Goal: Transaction & Acquisition: Purchase product/service

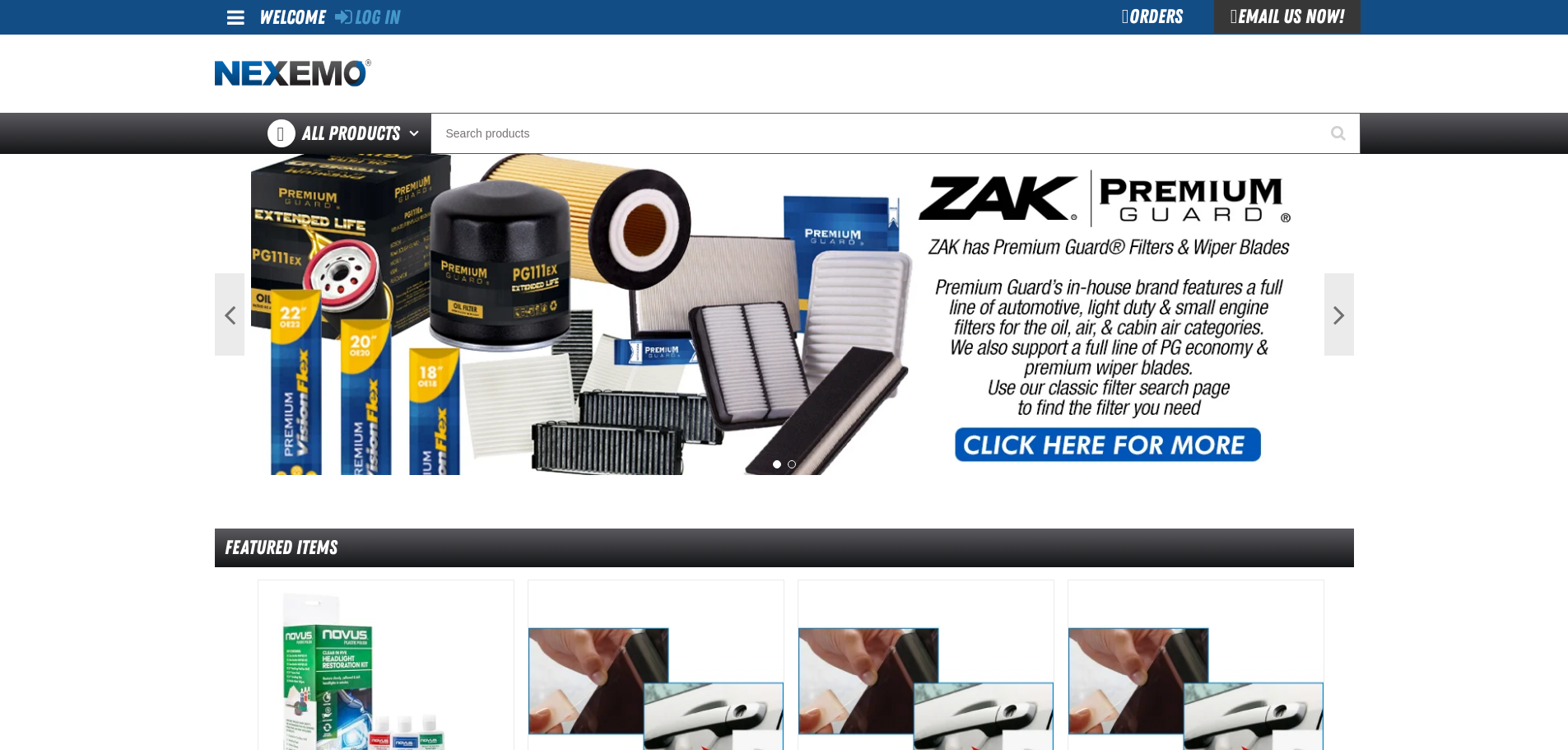
click at [249, 22] on link at bounding box center [237, 17] width 44 height 34
click at [242, 53] on link "Log In Log In" at bounding box center [243, 49] width 44 height 15
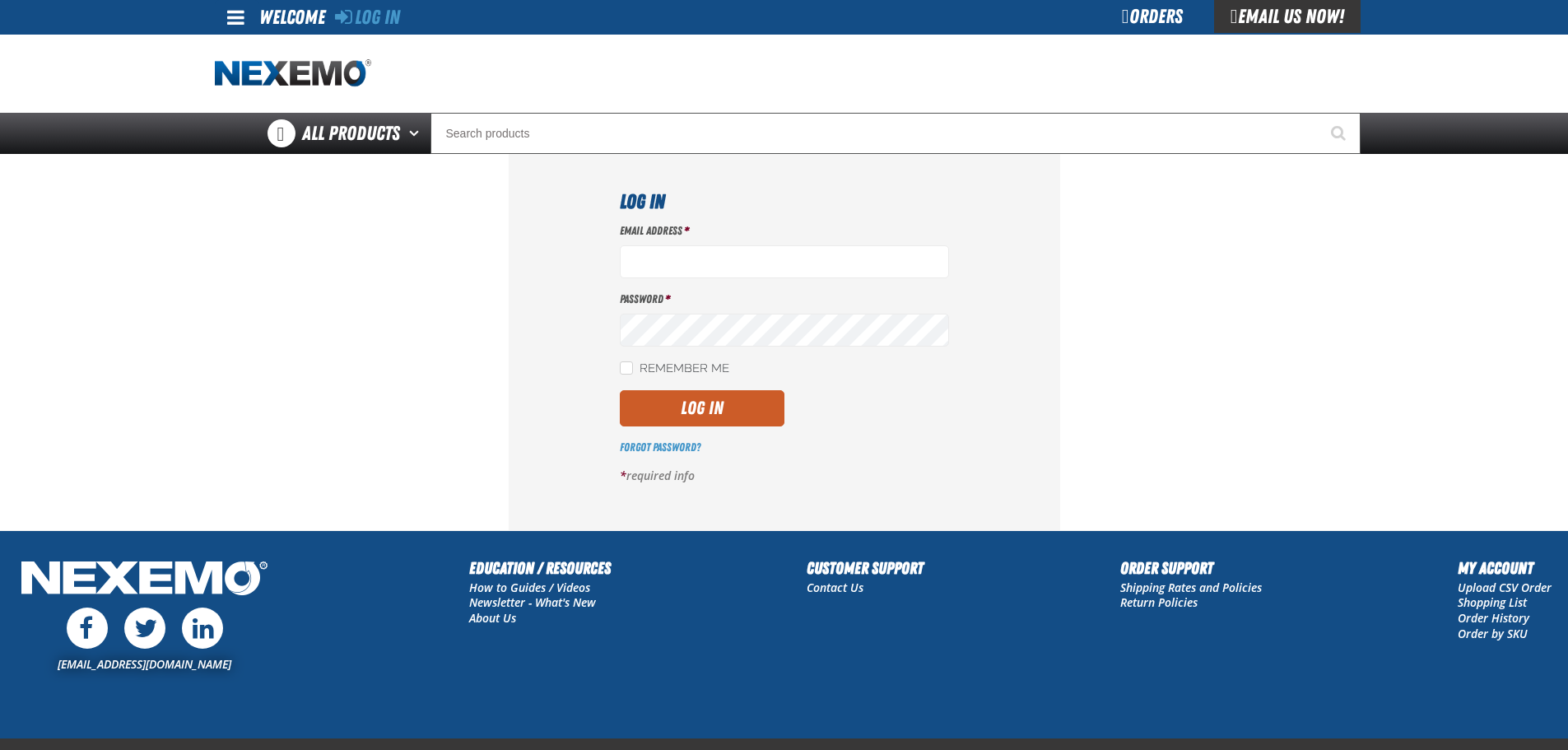
type input "vtoreceptionist@vtaig.com"
drag, startPoint x: 742, startPoint y: 384, endPoint x: 746, endPoint y: 399, distance: 15.5
click at [744, 394] on div "Email Address * vtoreceptionist@vtaig.com Password * Remember Me Log In" at bounding box center [785, 360] width 330 height 273
click at [746, 399] on button "Log In" at bounding box center [702, 408] width 165 height 36
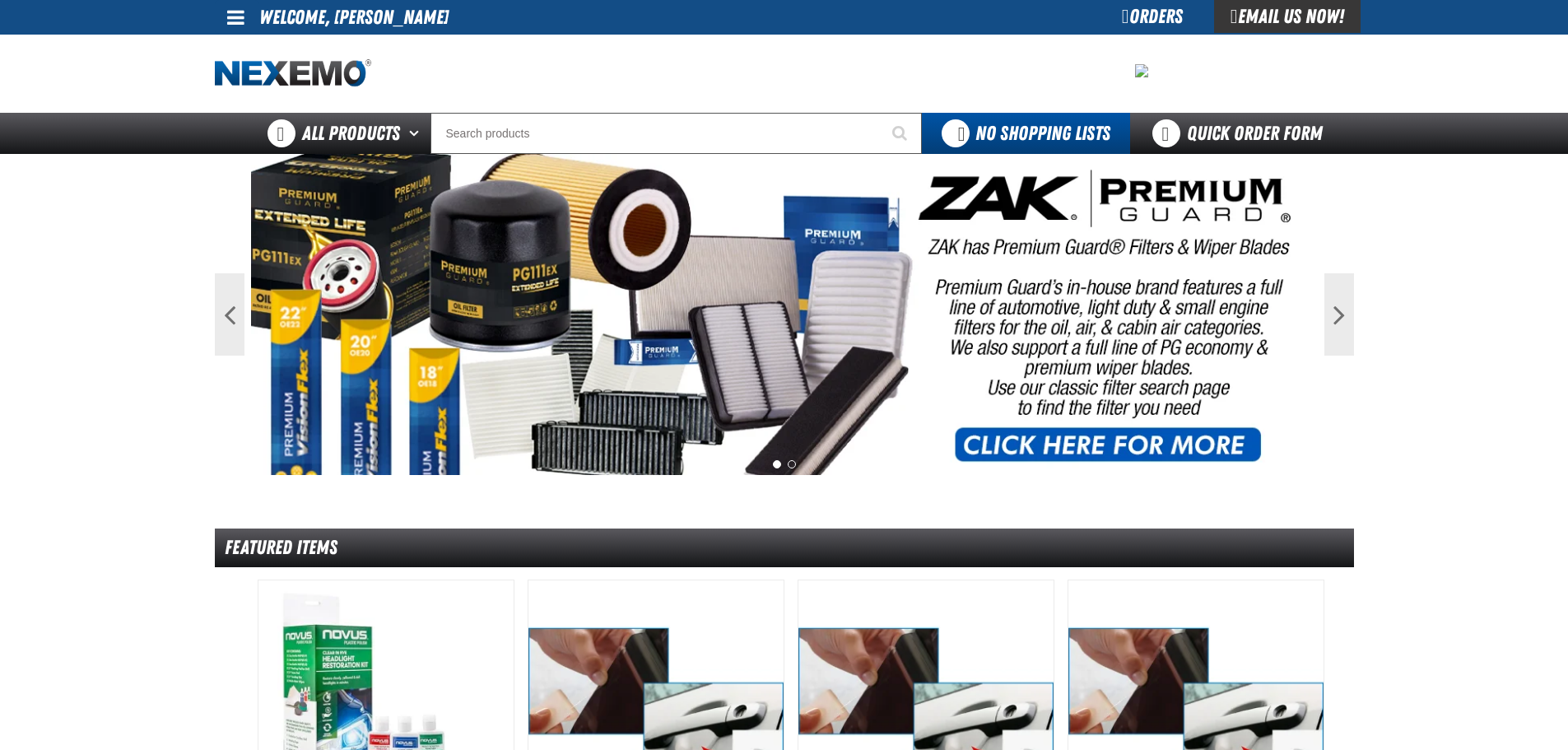
click at [229, 15] on span at bounding box center [236, 17] width 17 height 20
click at [265, 51] on link "My Account My Account" at bounding box center [259, 49] width 73 height 15
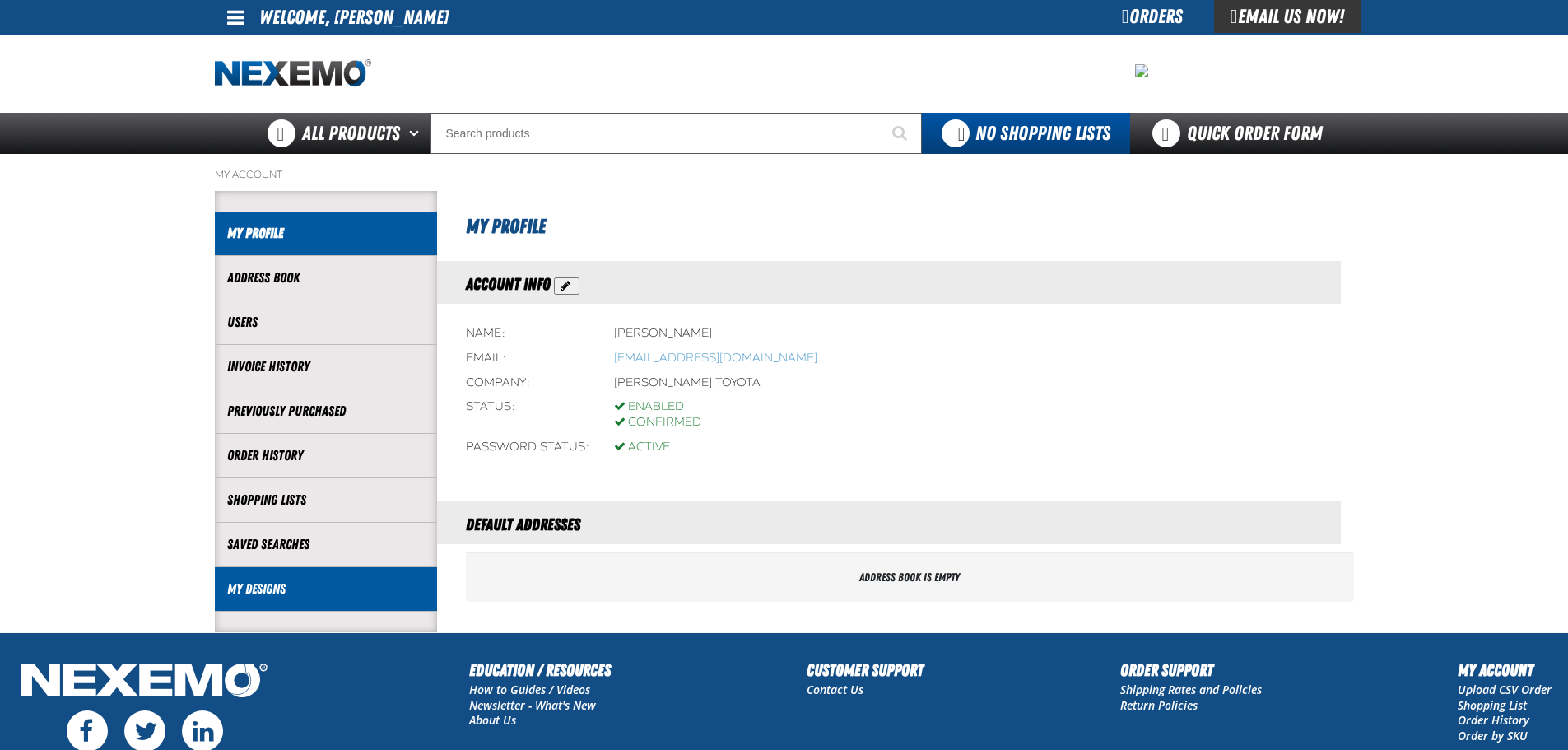
click at [260, 594] on link "My Designs" at bounding box center [325, 589] width 197 height 19
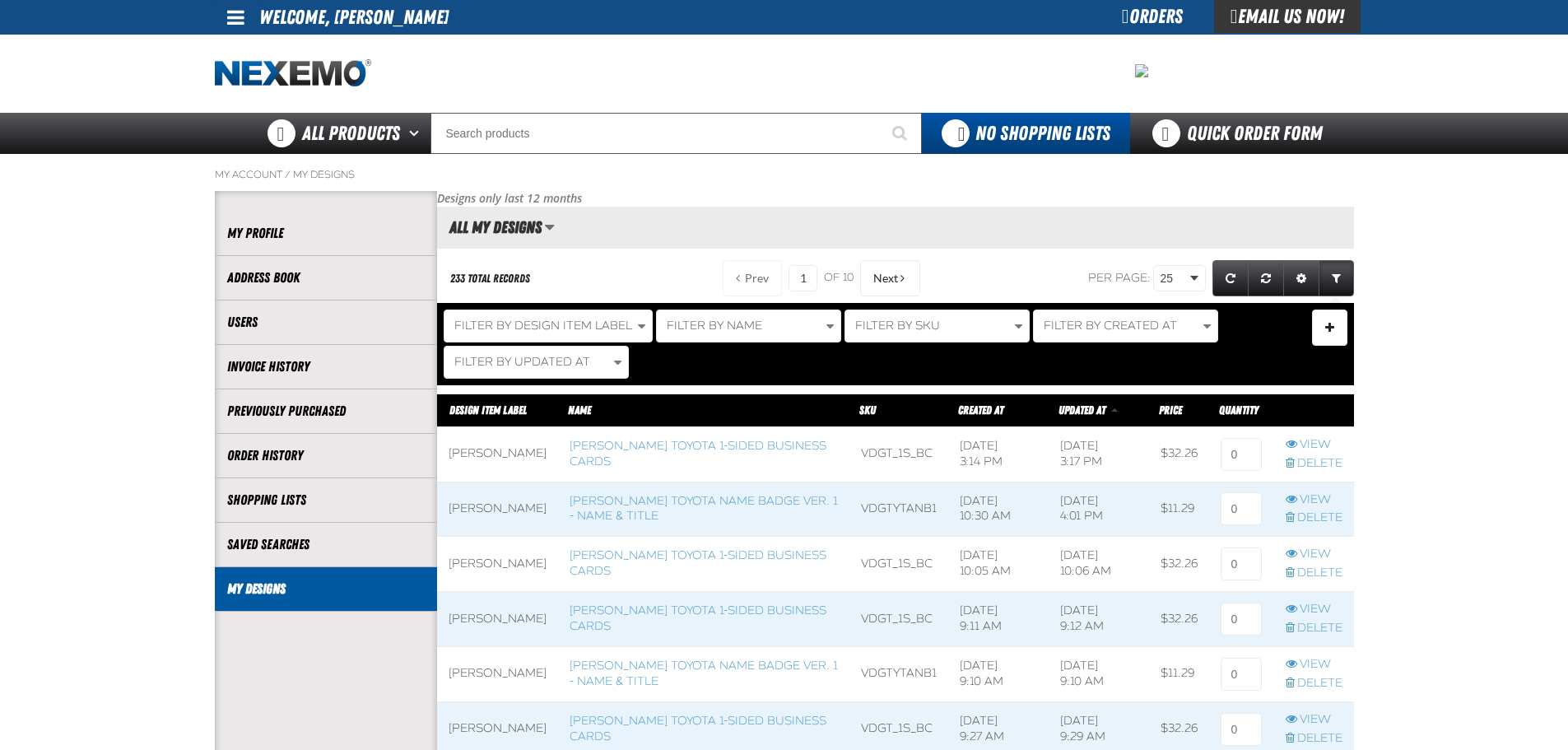
scroll to position [1, 1]
click at [478, 460] on span at bounding box center [498, 454] width 121 height 55
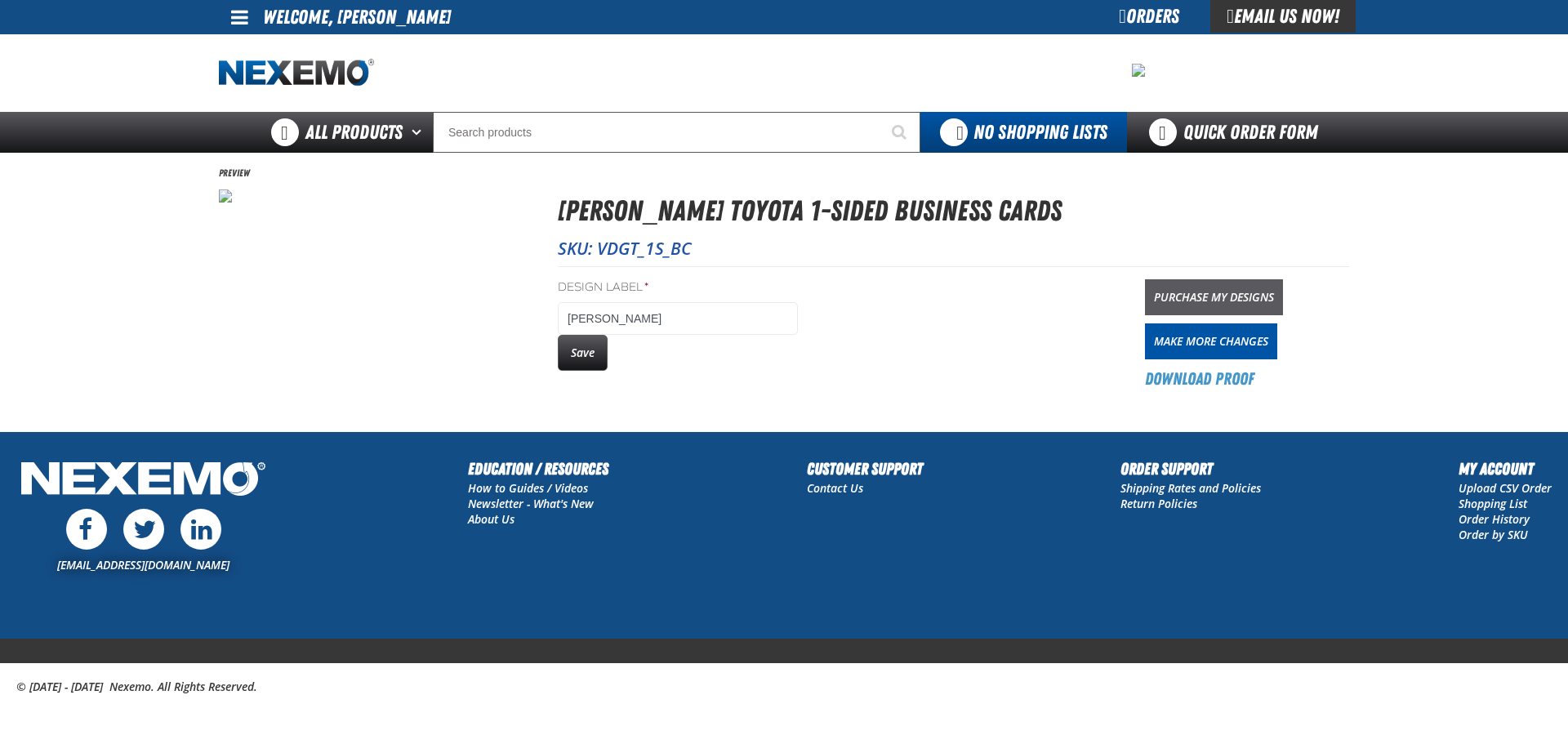
click at [1261, 297] on link "Purchase My Designs" at bounding box center [1213, 297] width 138 height 36
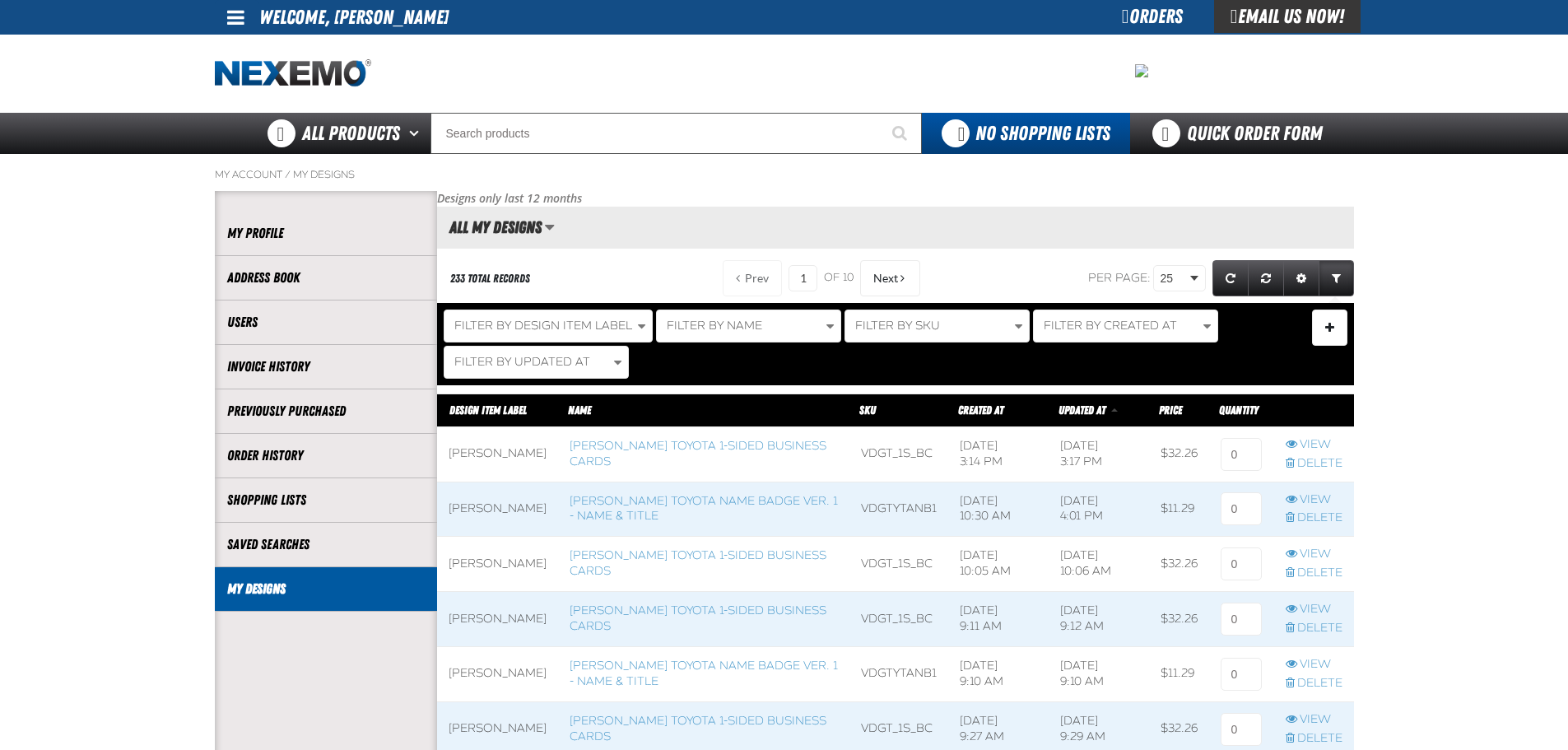
scroll to position [1, 1]
click at [684, 442] on link "[PERSON_NAME] Toyota 1-sided Business Cards" at bounding box center [698, 454] width 257 height 30
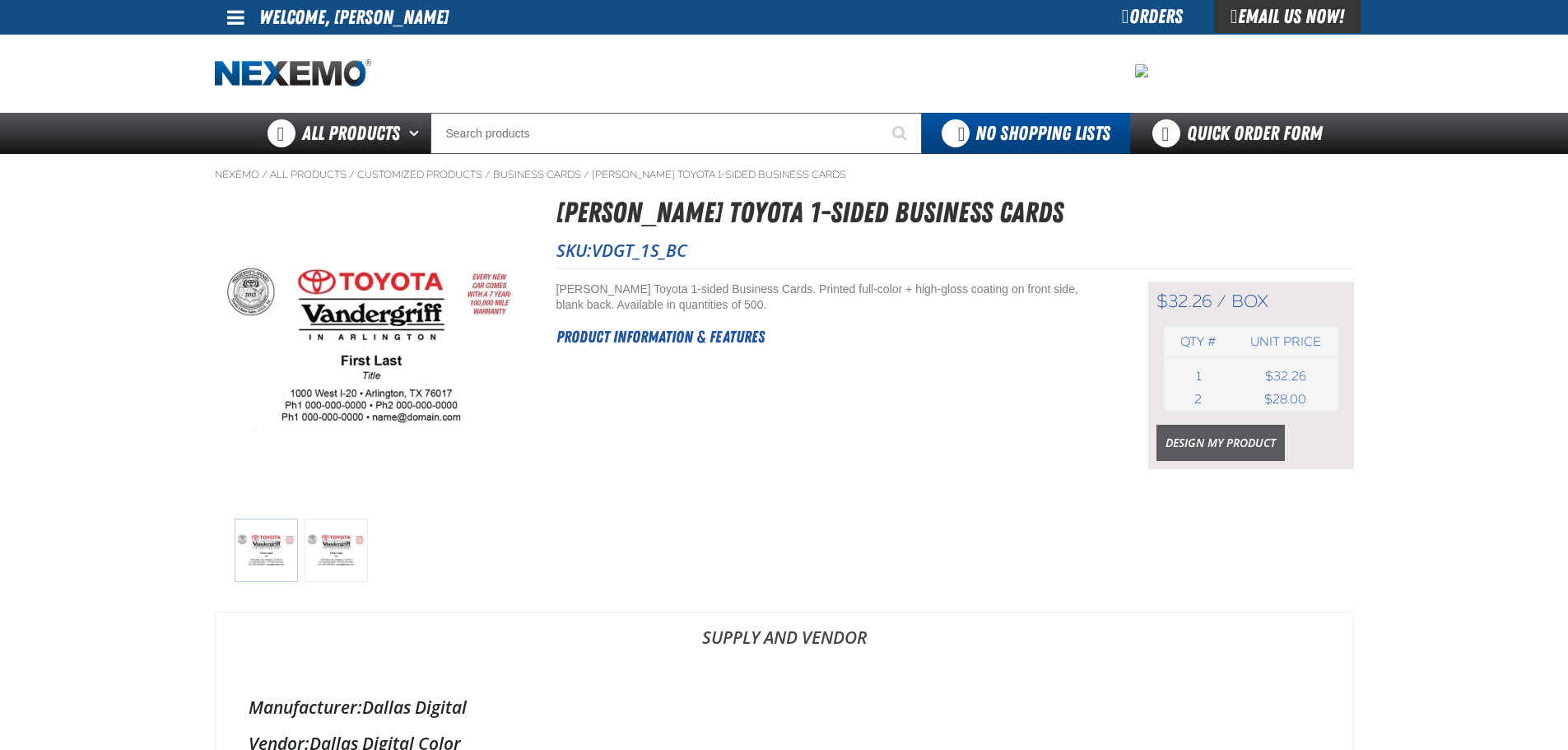
click at [1214, 443] on link "Design My Product" at bounding box center [1220, 442] width 128 height 36
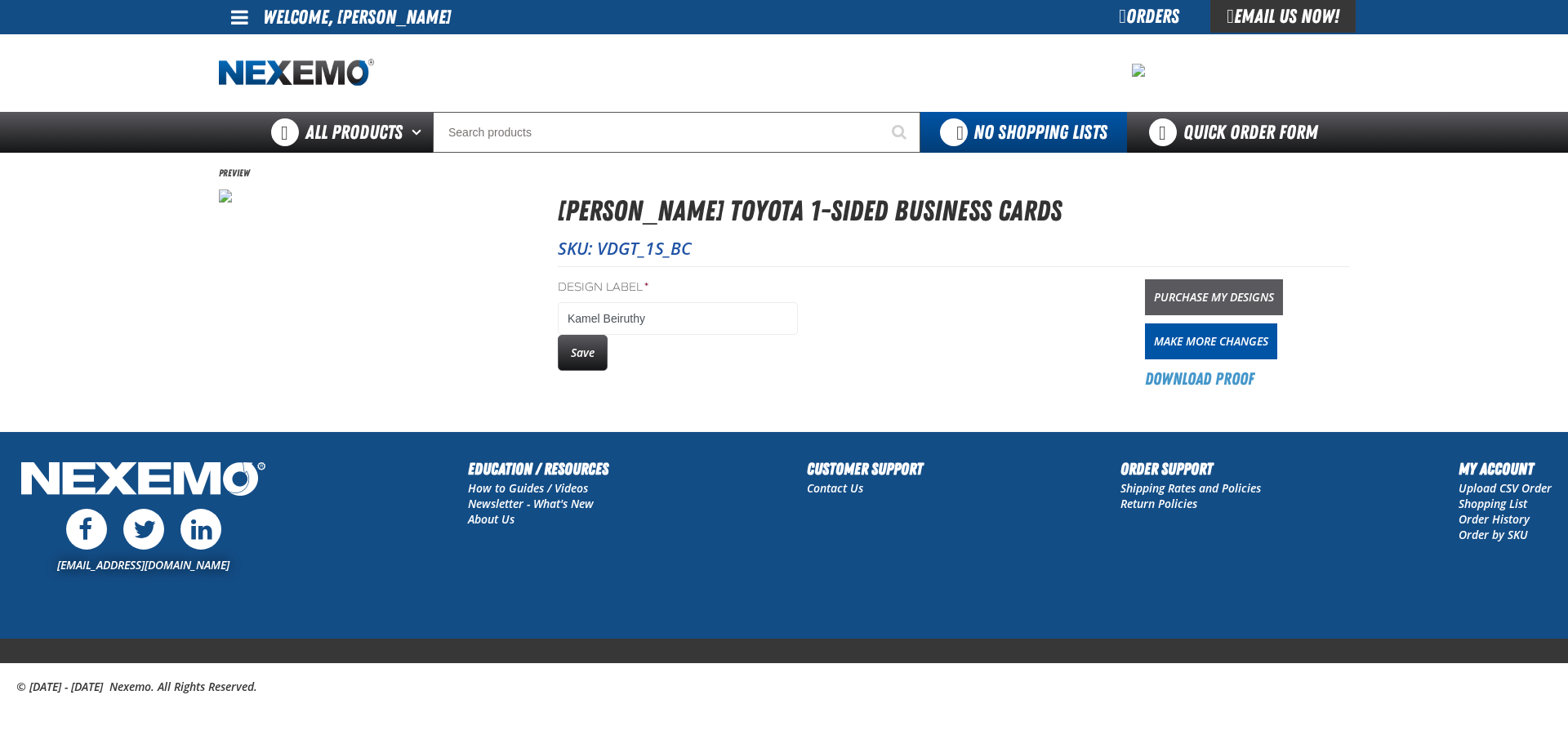
click at [1226, 301] on link "Purchase My Designs" at bounding box center [1213, 297] width 138 height 36
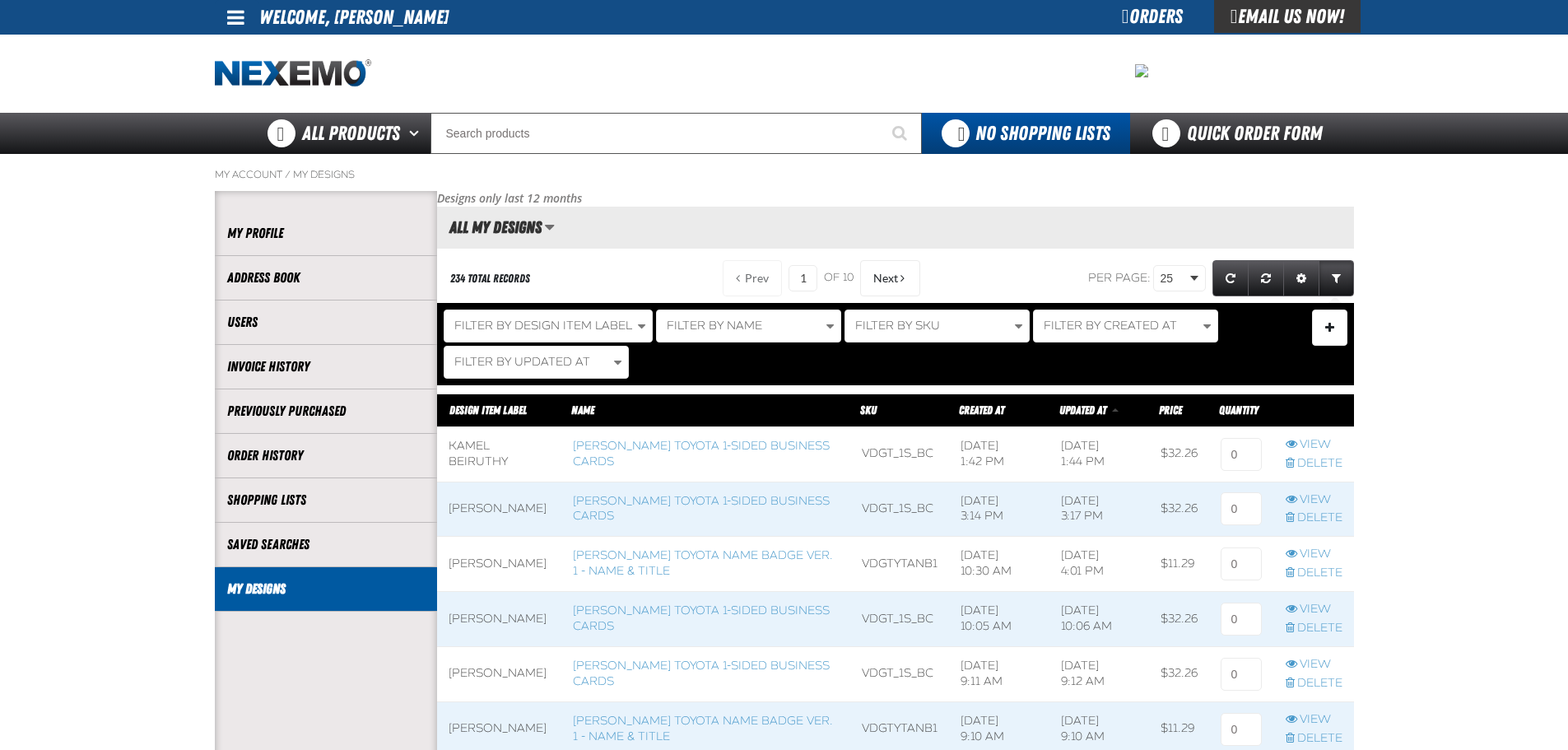
scroll to position [1, 1]
drag, startPoint x: 1256, startPoint y: 469, endPoint x: 1248, endPoint y: 471, distance: 8.2
click at [1249, 476] on td at bounding box center [1241, 454] width 64 height 56
click at [1244, 460] on input at bounding box center [1242, 454] width 41 height 33
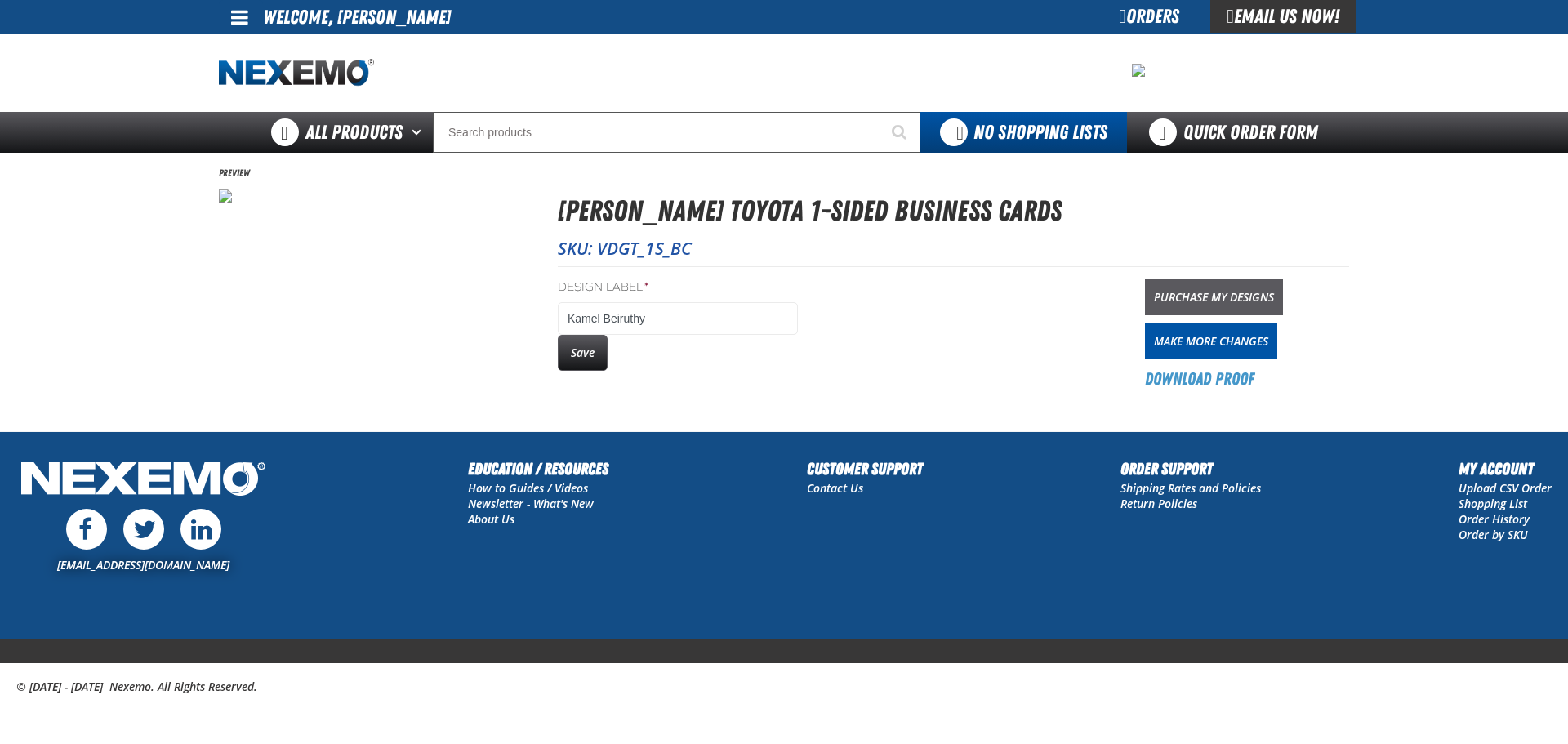
click at [1156, 292] on link "Purchase My Designs" at bounding box center [1213, 297] width 138 height 36
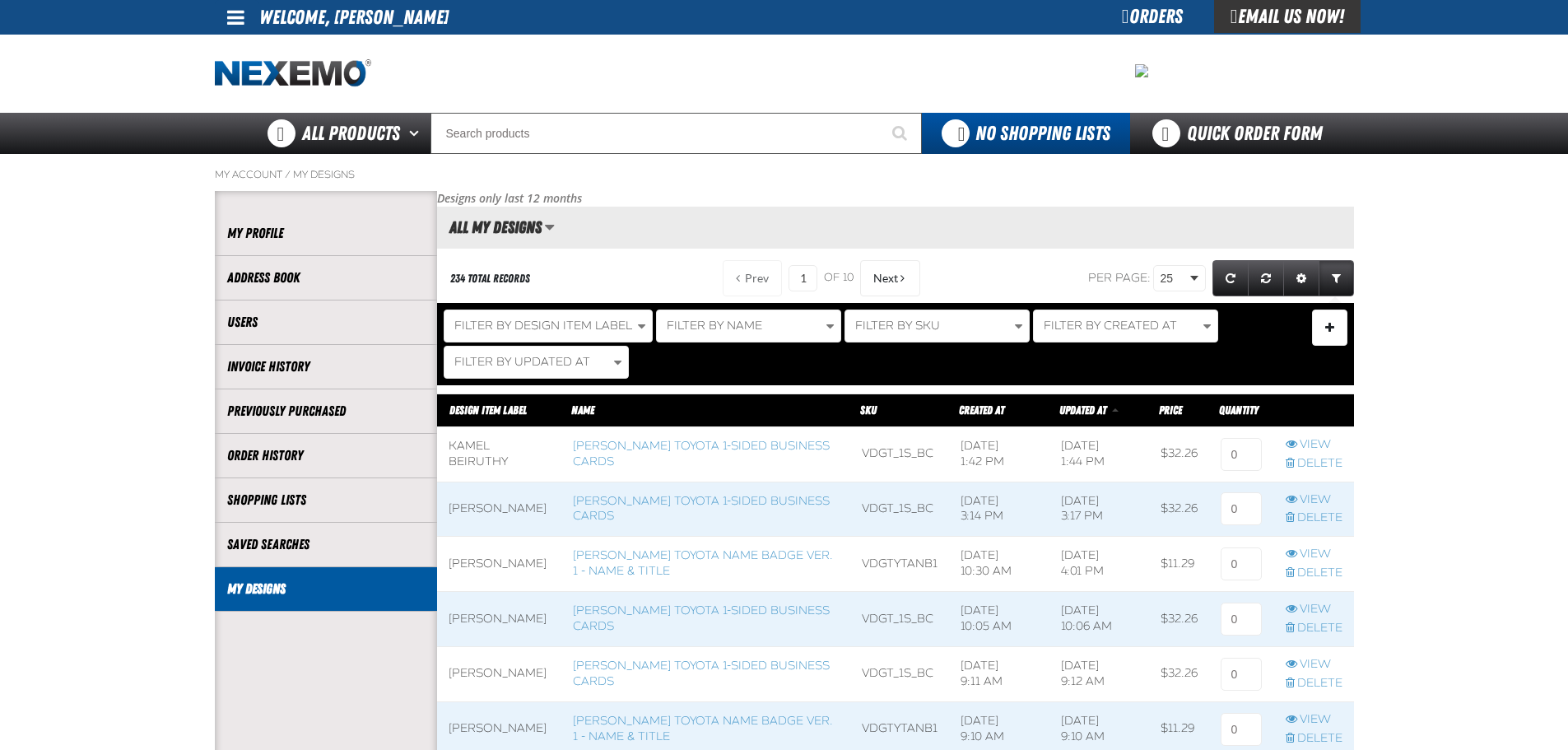
scroll to position [1, 1]
click at [1245, 451] on input at bounding box center [1242, 454] width 41 height 33
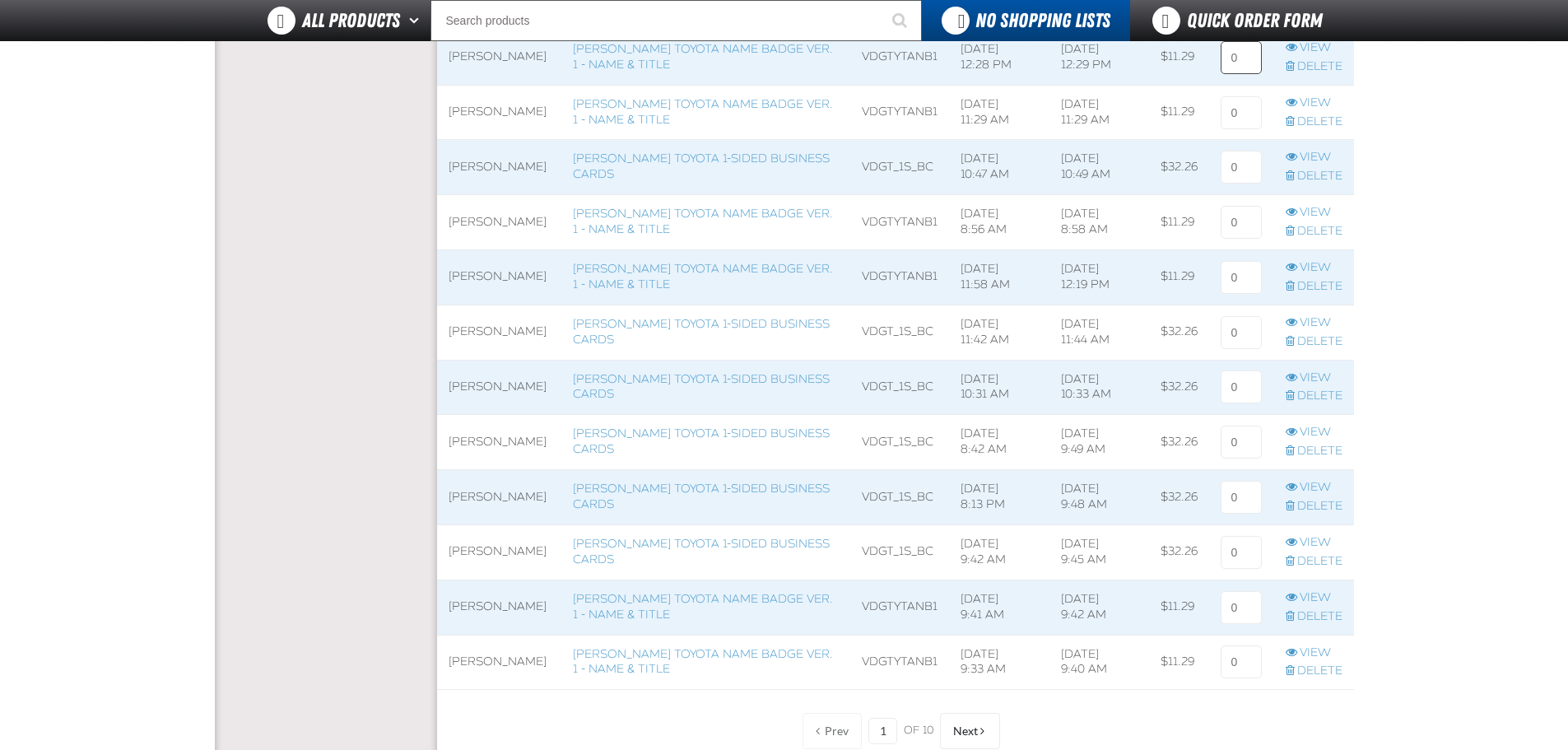
scroll to position [1450, 0]
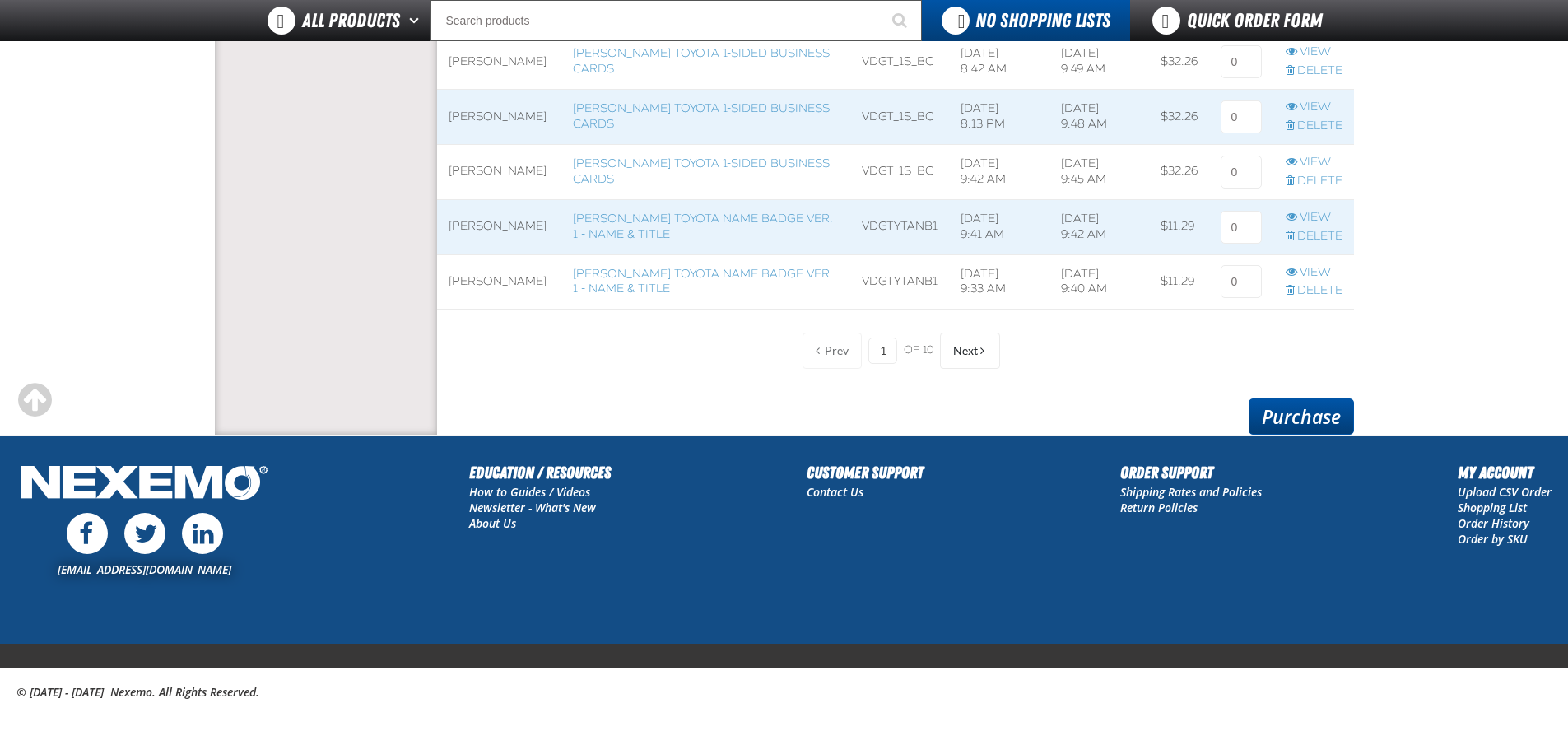
type input "1"
click at [1310, 425] on link "Purchase" at bounding box center [1301, 417] width 105 height 36
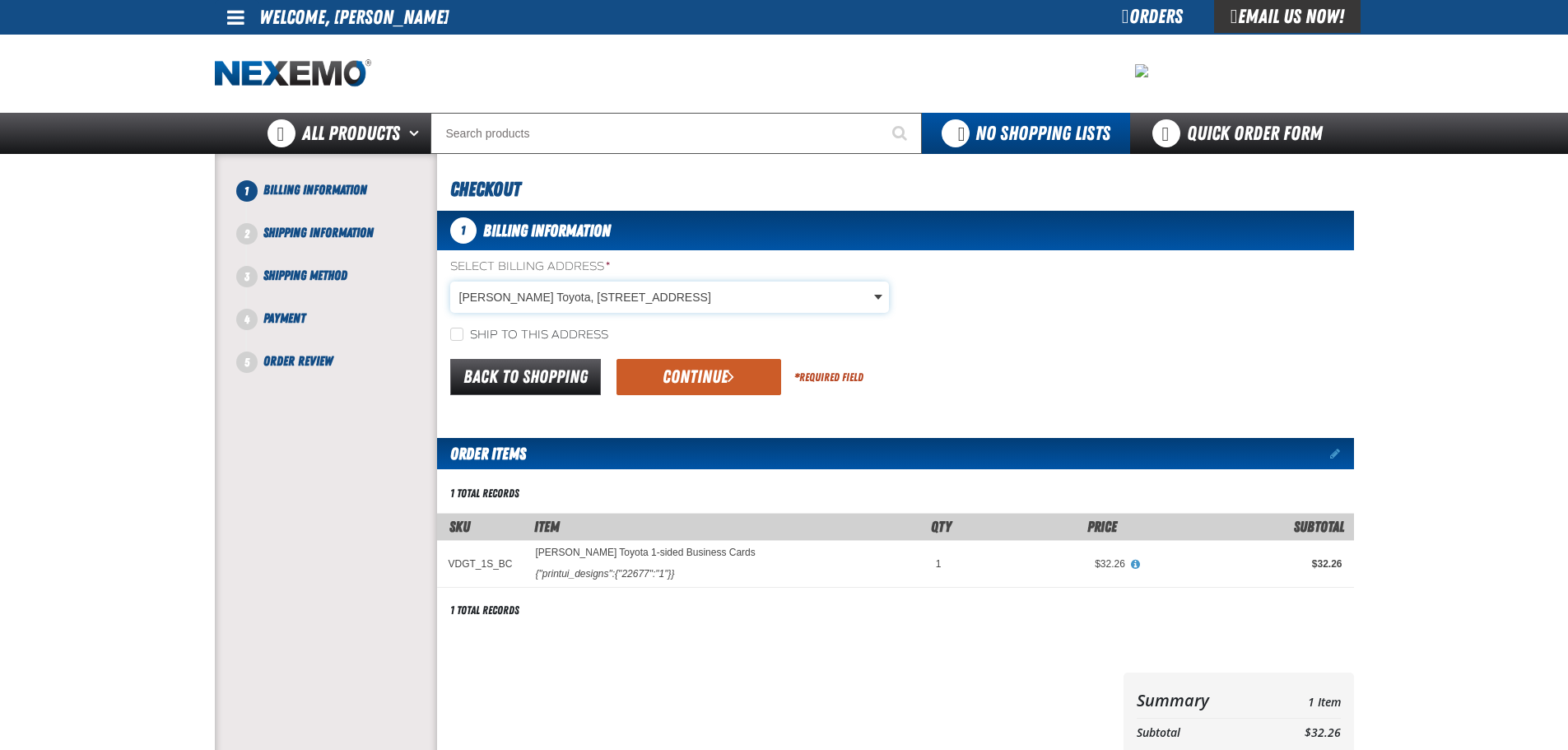
click at [552, 309] on body "Skip to Main Content Staging Site 5.1 Upgrade Site My Account My Account Suppor…" at bounding box center [784, 564] width 1568 height 1128
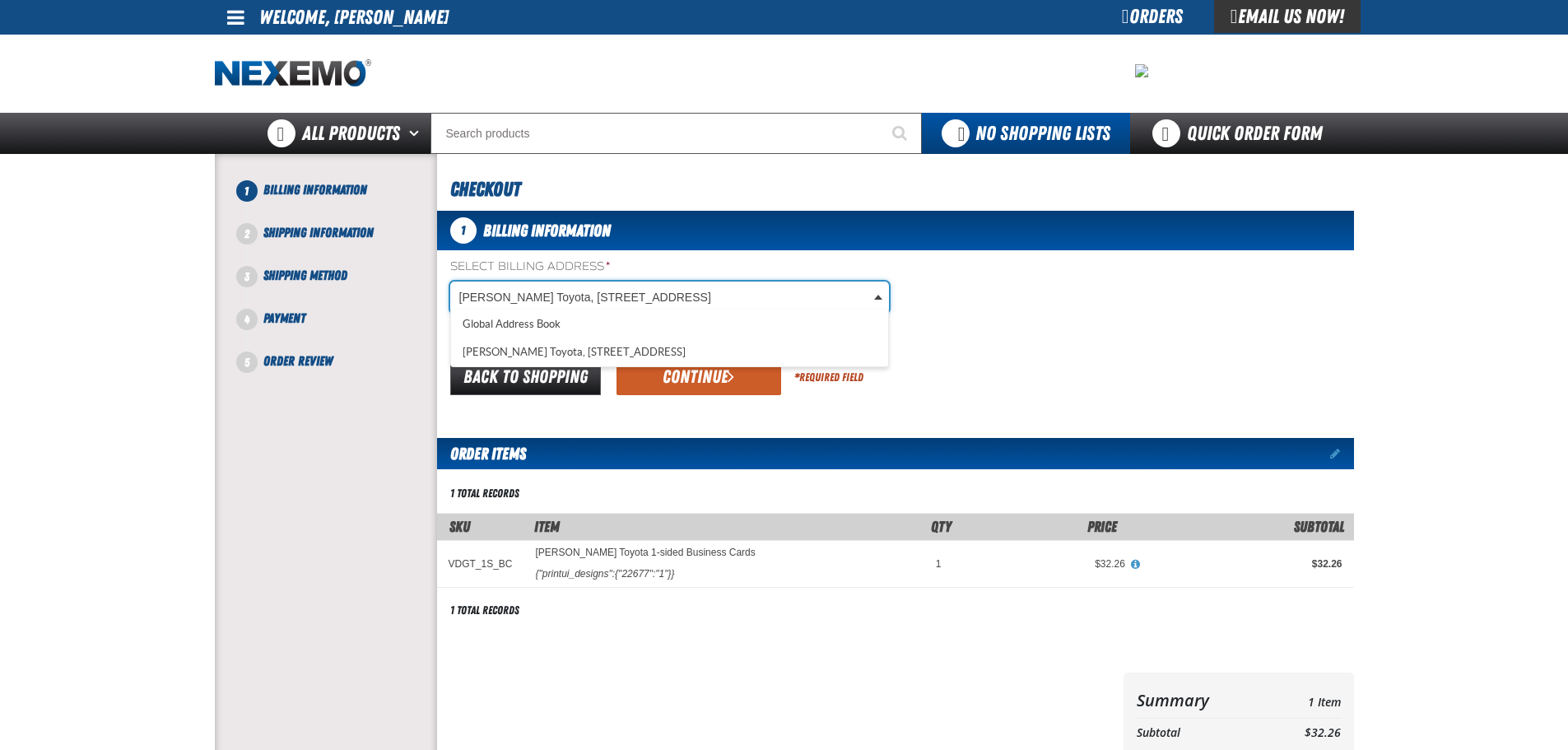
click at [938, 319] on body "Skip to Main Content Staging Site 5.1 Upgrade Site My Account My Account Suppor…" at bounding box center [784, 564] width 1568 height 1128
click at [573, 328] on label "Ship to this address" at bounding box center [529, 336] width 158 height 15
click at [464, 328] on input "Ship to this address" at bounding box center [456, 334] width 13 height 13
checkbox input "true"
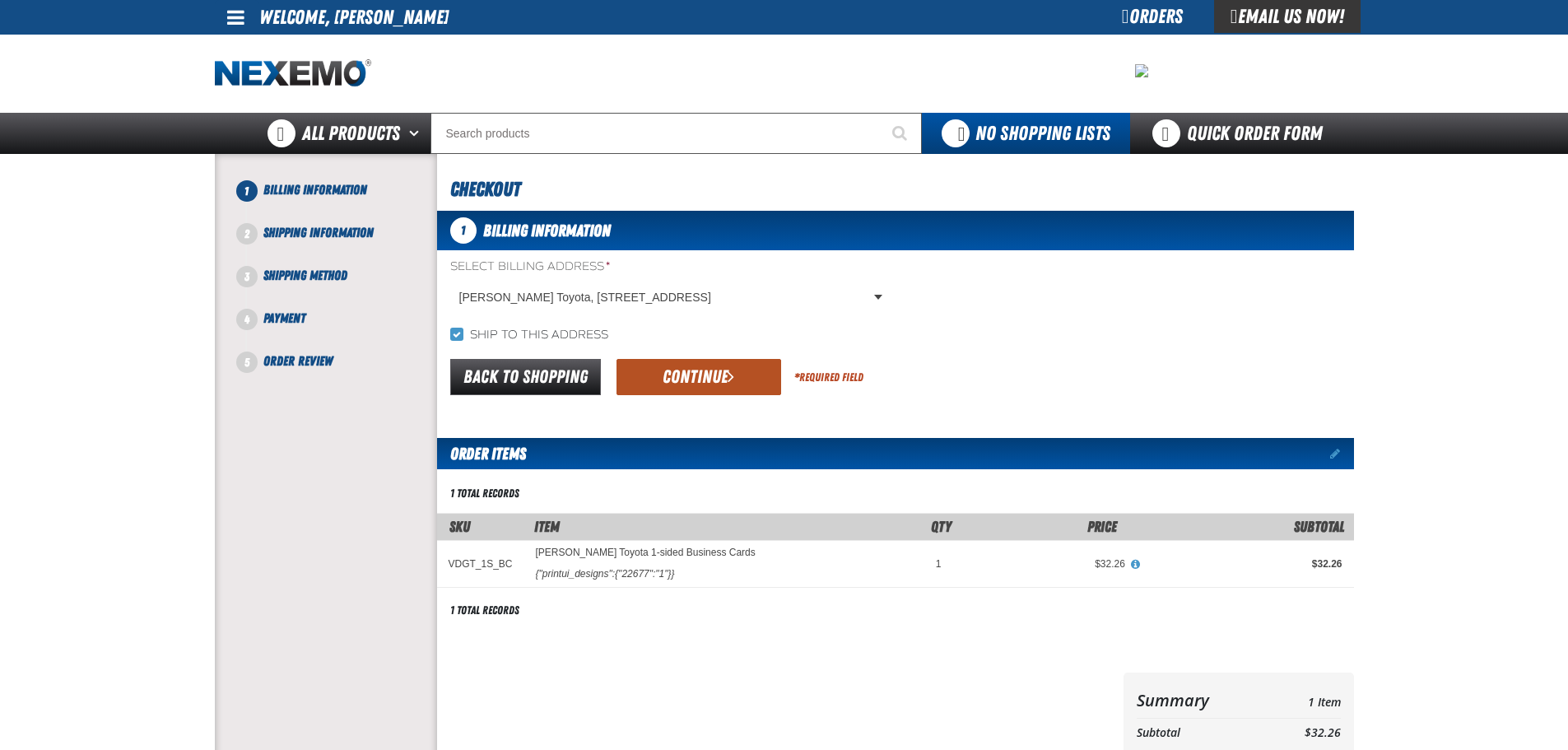
click at [660, 381] on button "Continue" at bounding box center [699, 377] width 165 height 36
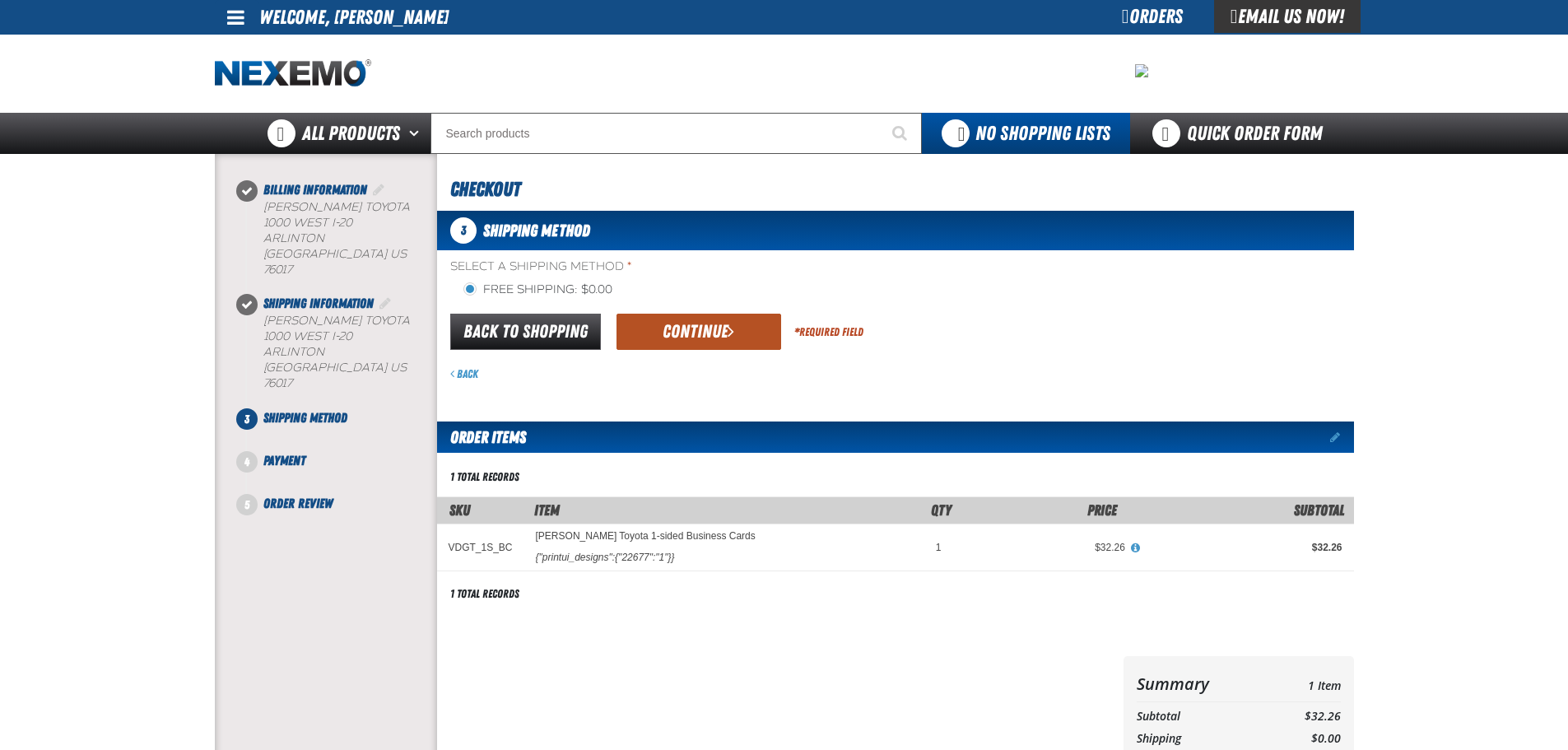
click at [737, 327] on button "Continue" at bounding box center [699, 331] width 165 height 36
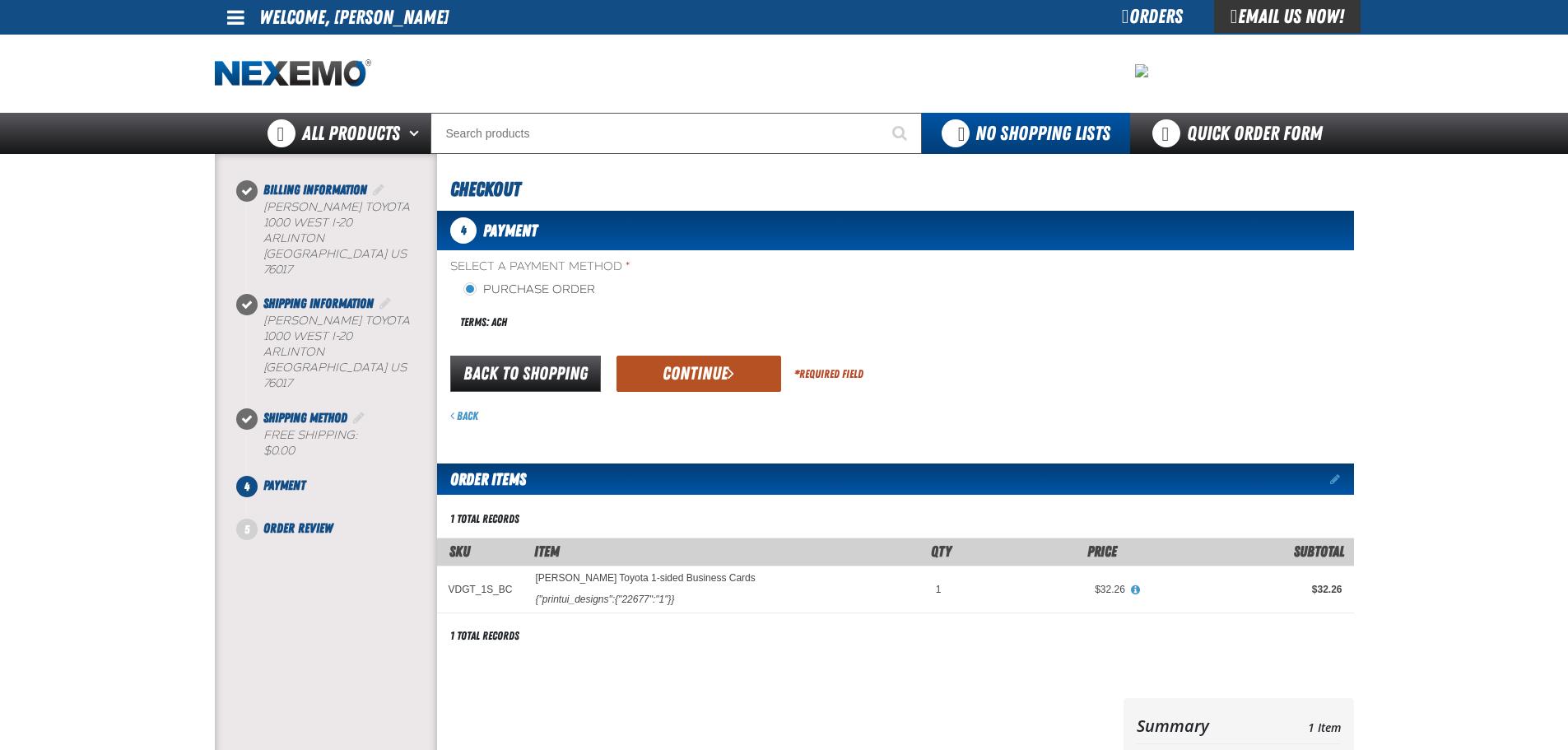
click at [670, 366] on button "Continue" at bounding box center [699, 373] width 165 height 36
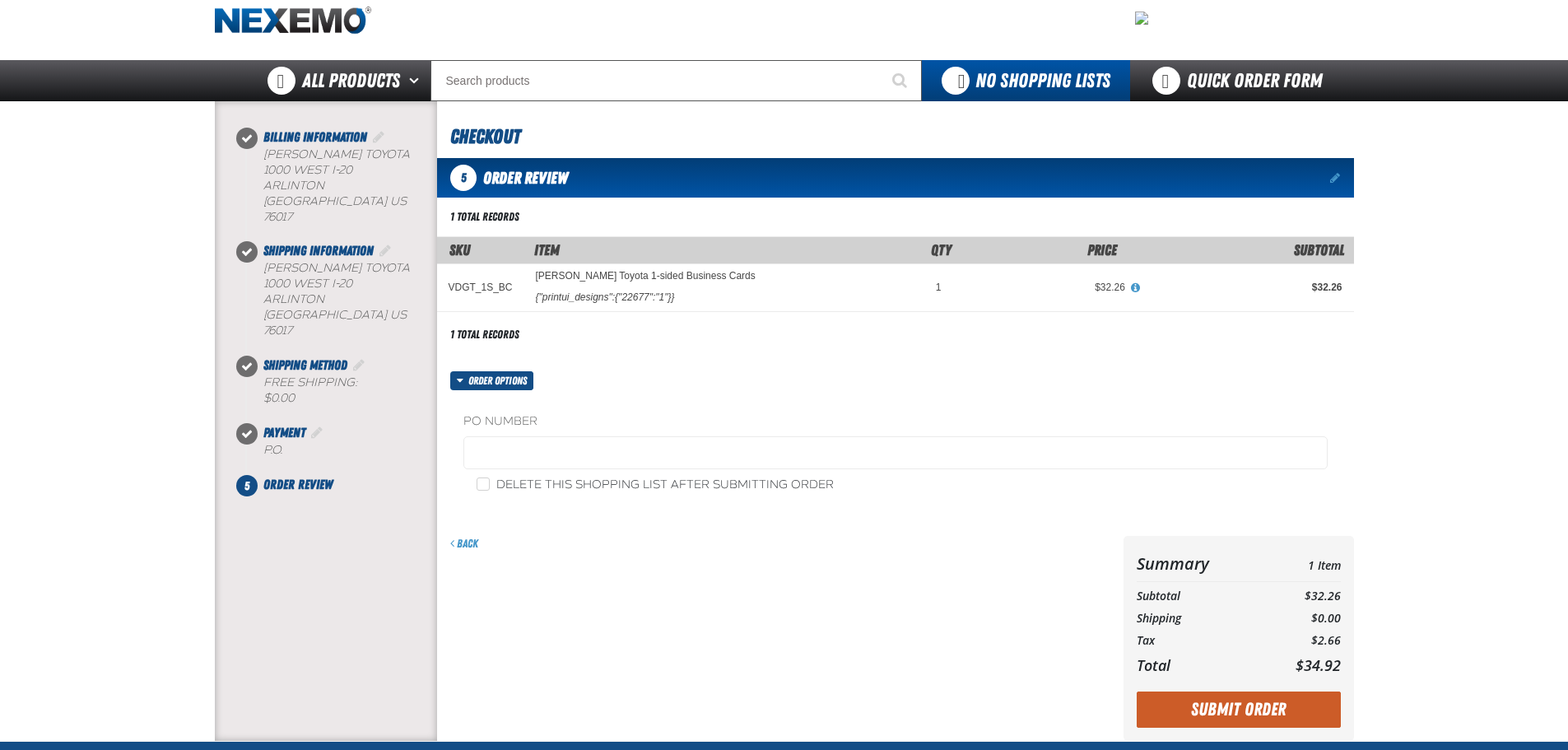
scroll to position [82, 0]
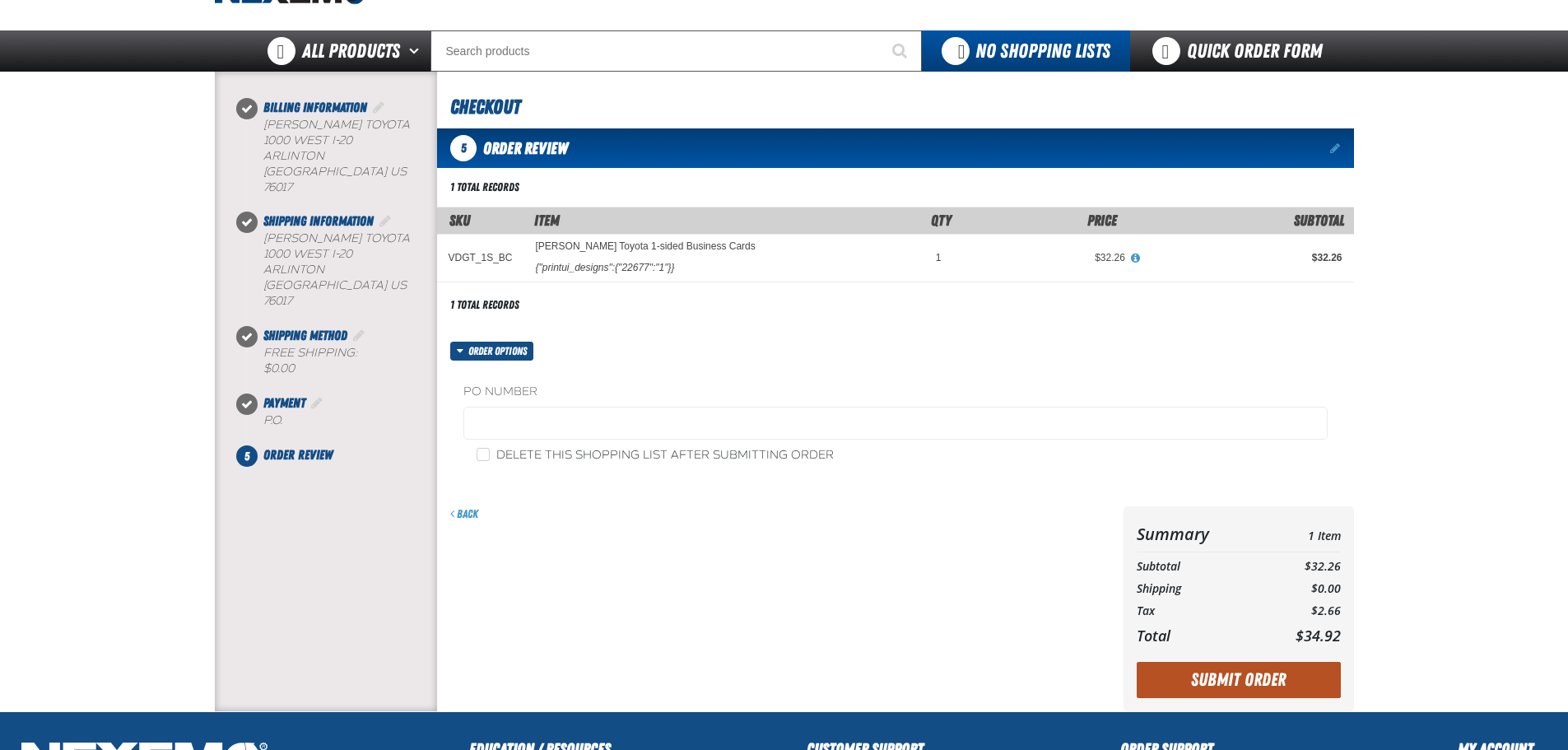
click at [1262, 668] on button "Submit Order" at bounding box center [1238, 680] width 204 height 36
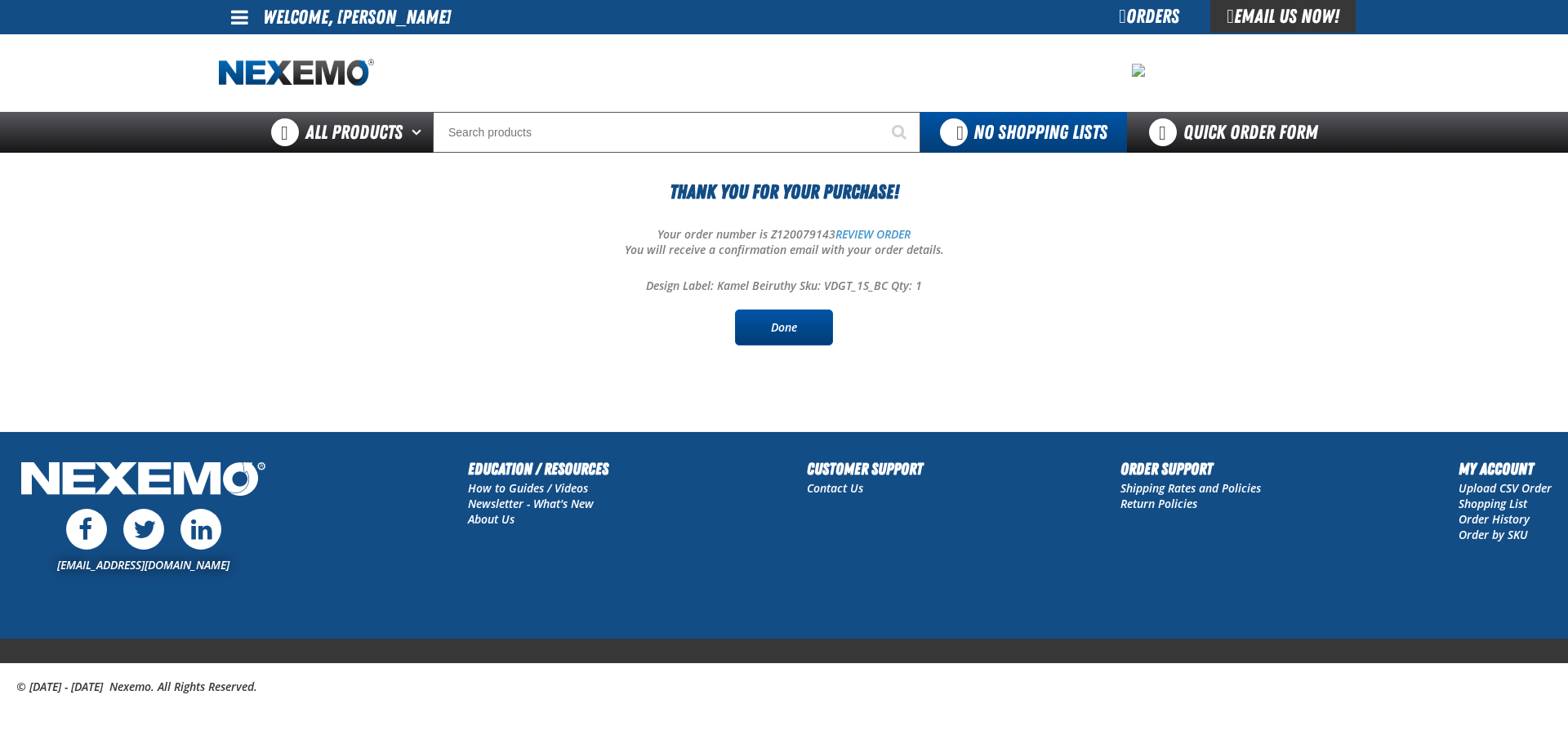
click at [758, 330] on link "Done" at bounding box center [784, 327] width 98 height 36
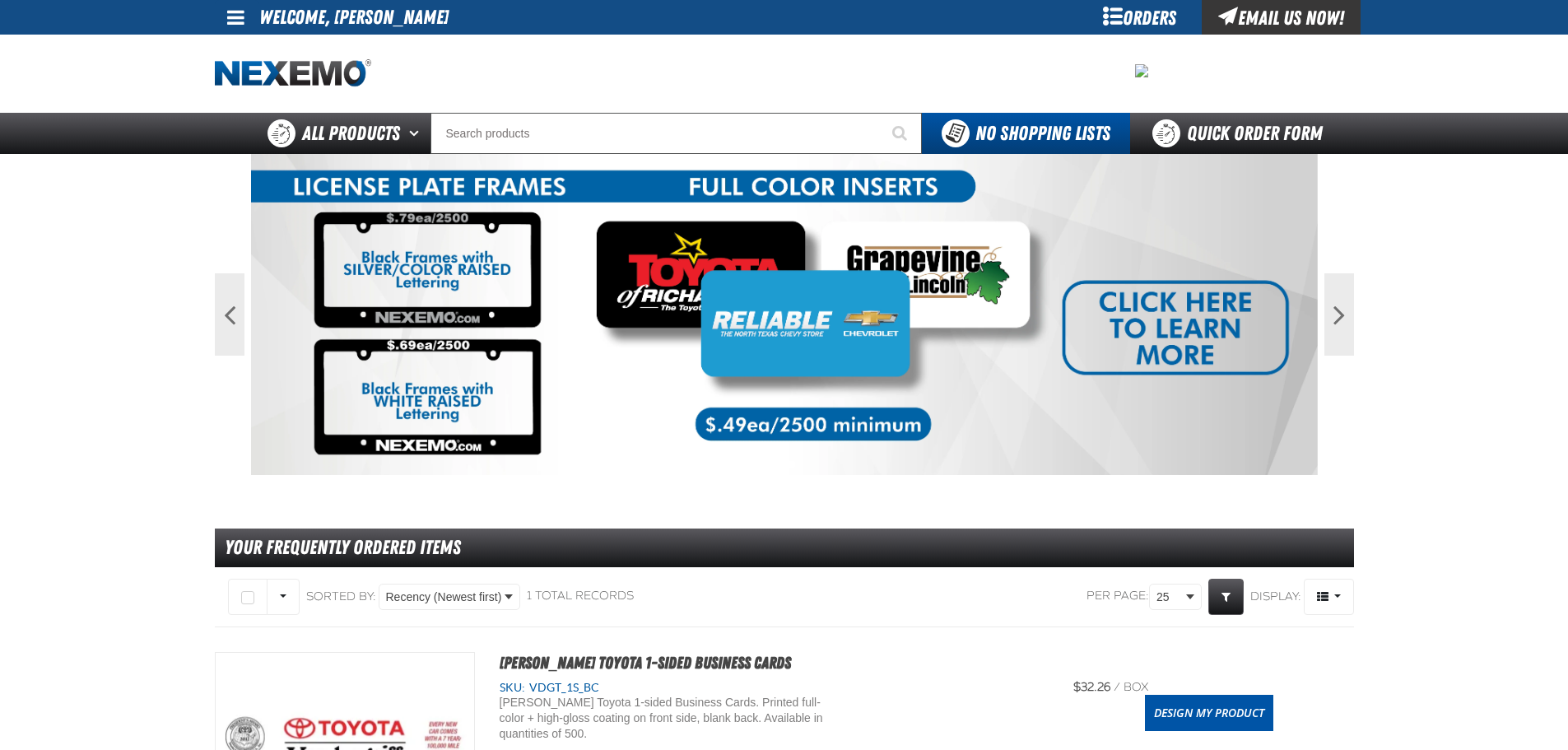
click at [1471, 524] on main "Previous Next 1 2 Your Frequently Ordered Items" at bounding box center [784, 589] width 1568 height 870
